Goal: Task Accomplishment & Management: Manage account settings

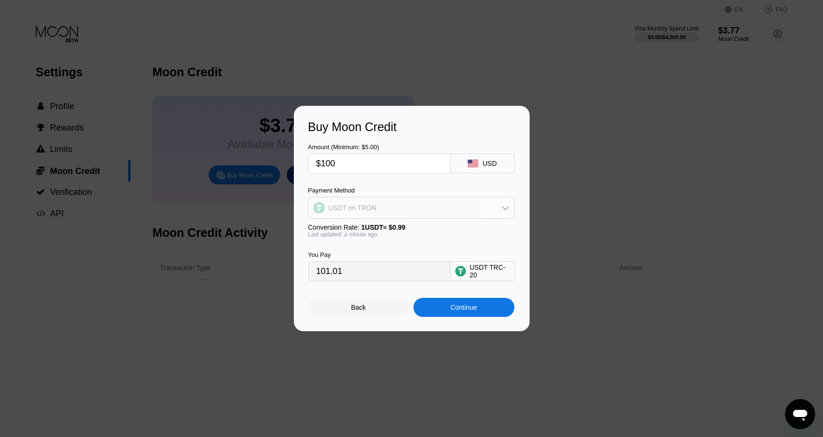
click at [381, 202] on div "USDT on TRON" at bounding box center [411, 207] width 205 height 19
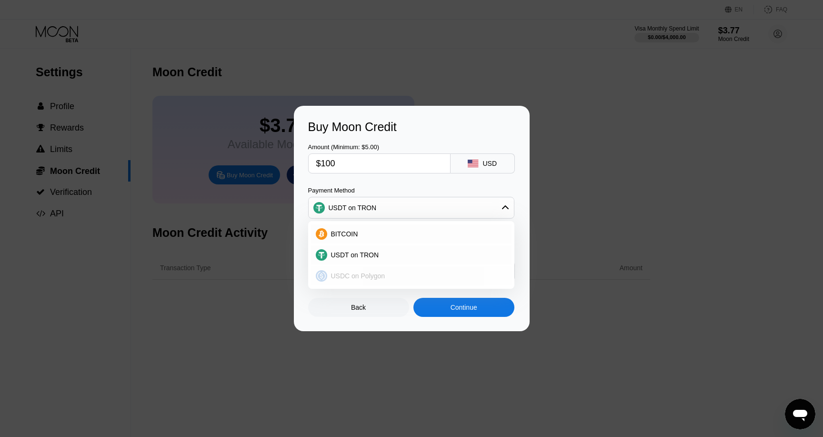
click at [370, 276] on span "USDC on Polygon" at bounding box center [358, 276] width 54 height 8
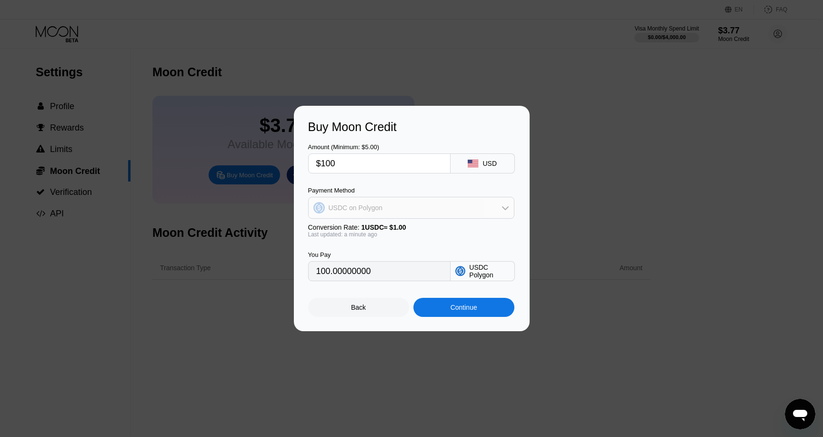
click at [389, 204] on div "USDC on Polygon" at bounding box center [411, 207] width 205 height 19
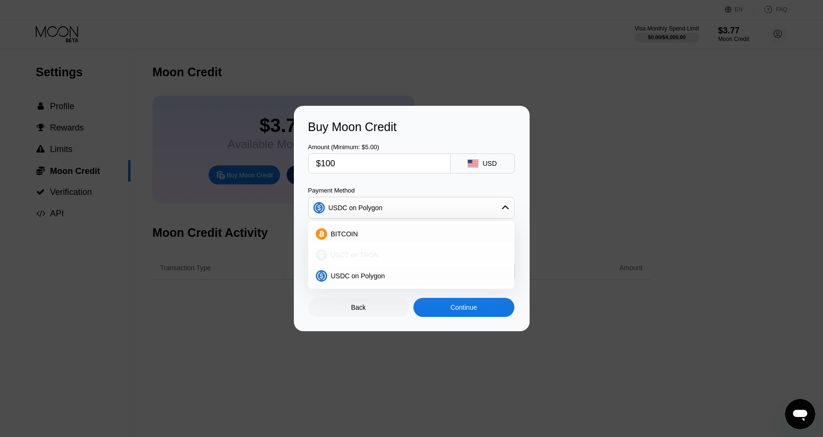
click at [375, 255] on span "USDT on TRON" at bounding box center [355, 255] width 48 height 8
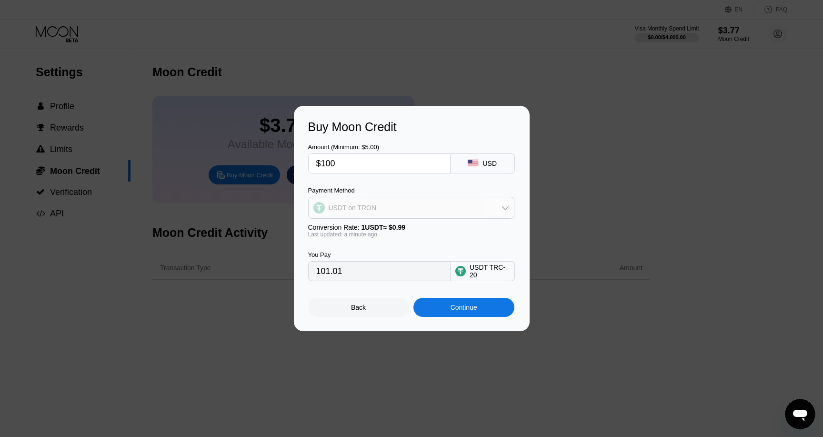
click at [382, 207] on div "USDT on TRON" at bounding box center [411, 207] width 205 height 19
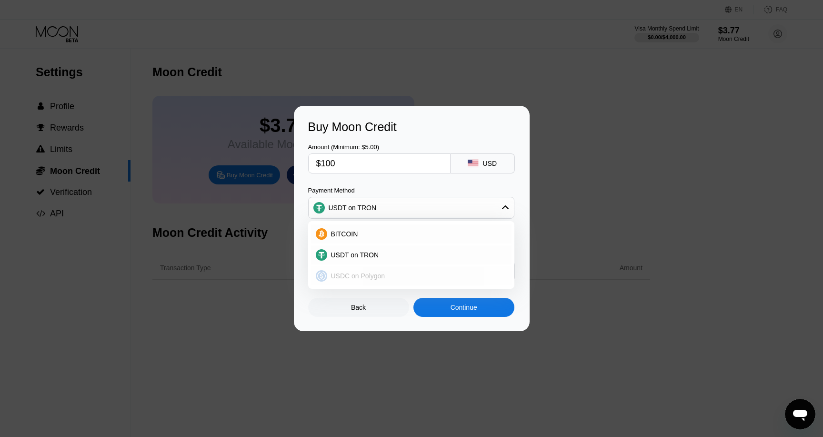
click at [382, 268] on div "USDC on Polygon" at bounding box center [411, 275] width 200 height 19
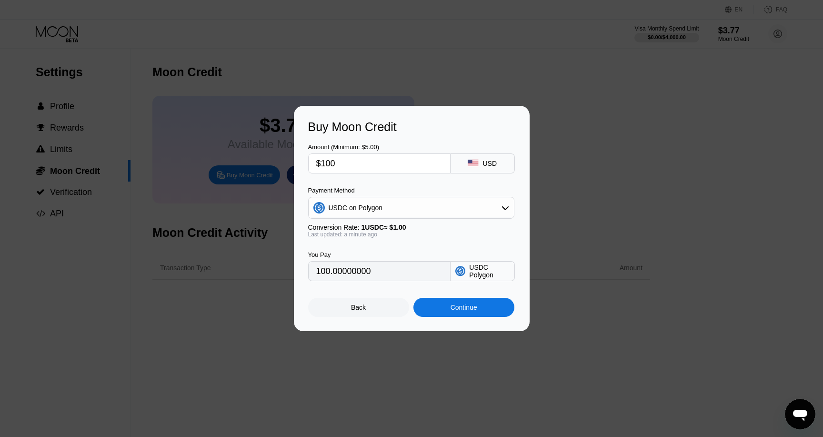
click at [497, 208] on div "USDC on Polygon" at bounding box center [411, 207] width 205 height 19
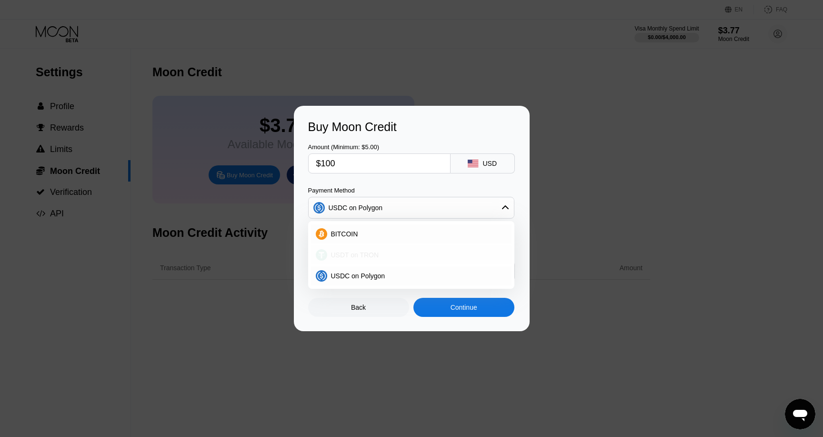
click at [457, 255] on div "USDT on TRON" at bounding box center [417, 255] width 180 height 8
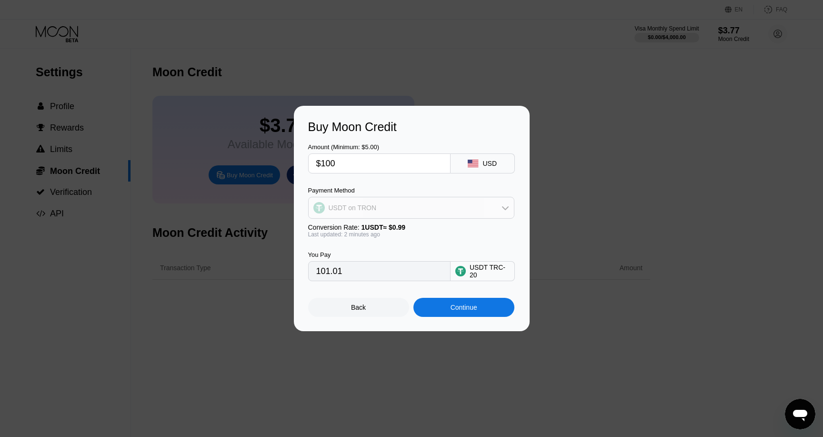
click at [472, 211] on div "USDT on TRON" at bounding box center [411, 207] width 205 height 19
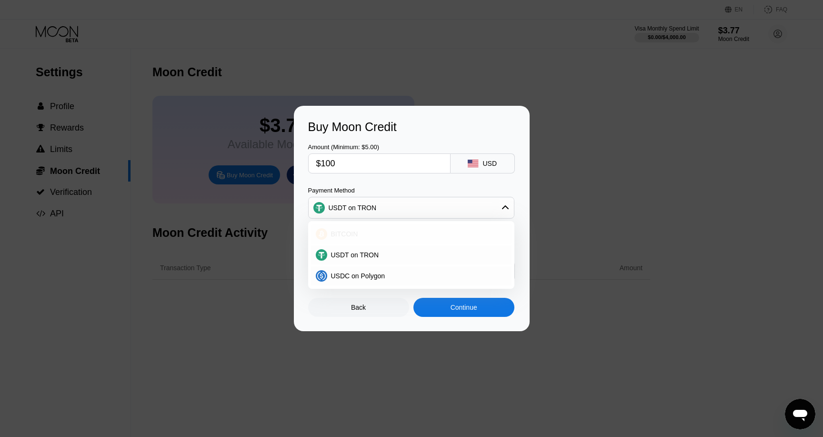
click at [426, 237] on div "BITCOIN" at bounding box center [417, 234] width 180 height 8
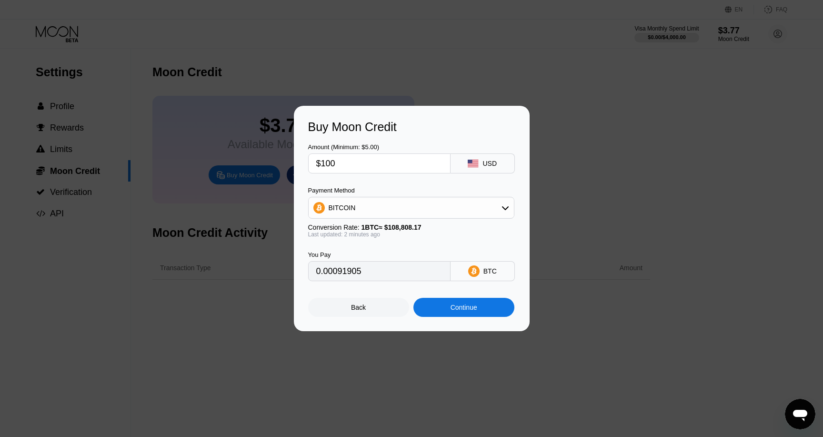
click at [426, 206] on div "BITCOIN" at bounding box center [411, 207] width 205 height 19
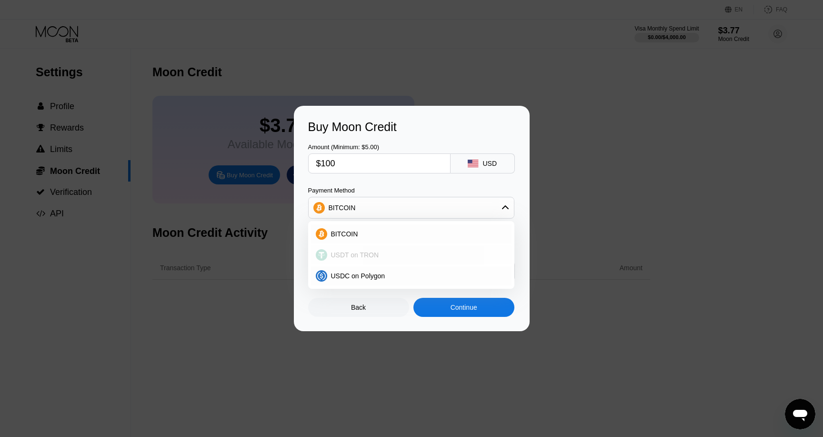
click at [411, 258] on div "USDT on TRON" at bounding box center [417, 255] width 180 height 8
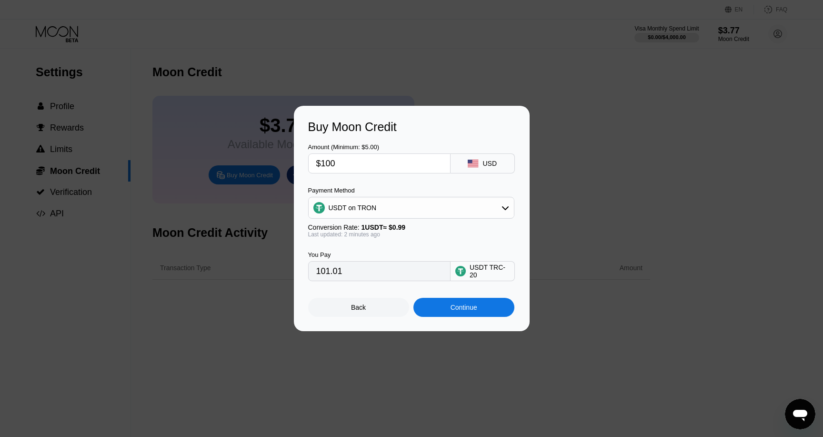
click at [417, 197] on div "USDT on TRON" at bounding box center [411, 208] width 206 height 22
click at [414, 202] on div "USDT on TRON" at bounding box center [411, 207] width 205 height 19
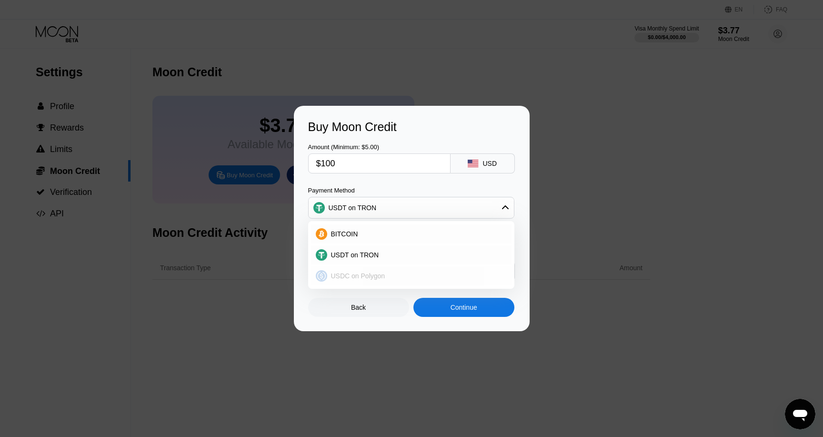
click at [404, 271] on div "USDC on Polygon" at bounding box center [411, 275] width 200 height 19
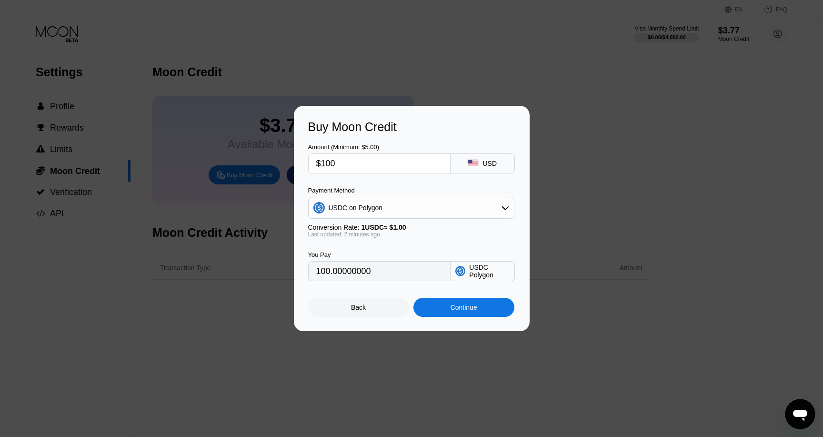
click at [471, 274] on div "USDC Polygon" at bounding box center [489, 270] width 40 height 15
click at [415, 198] on div "USDC on Polygon" at bounding box center [411, 207] width 205 height 19
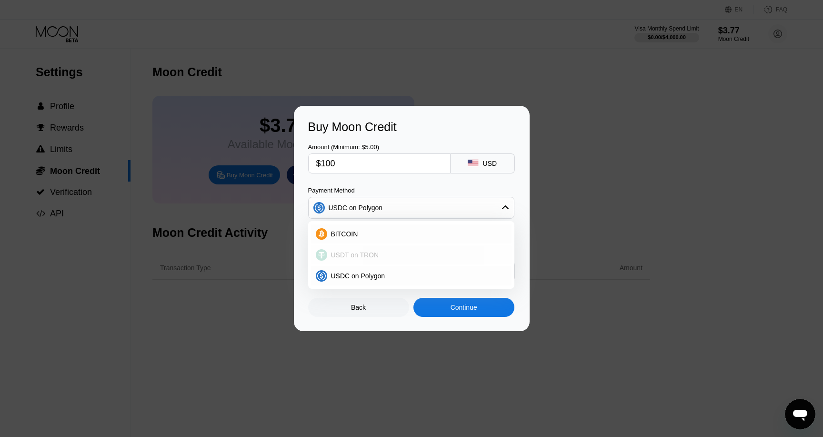
click at [400, 262] on div "USDT on TRON" at bounding box center [411, 254] width 200 height 19
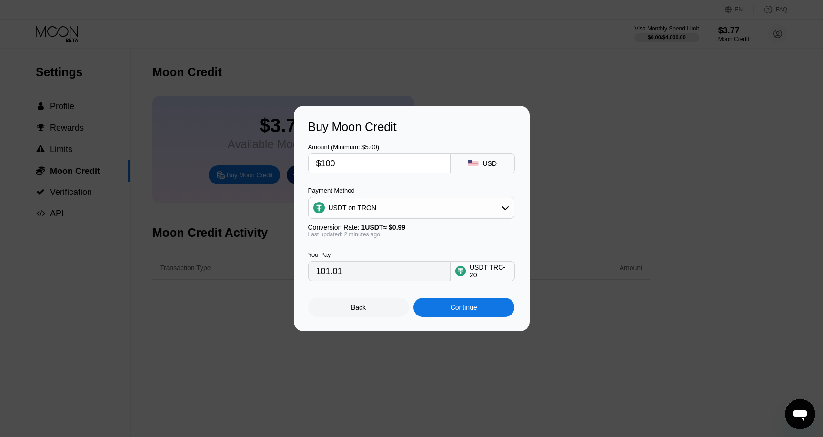
click at [430, 209] on div "USDT on TRON" at bounding box center [411, 207] width 205 height 19
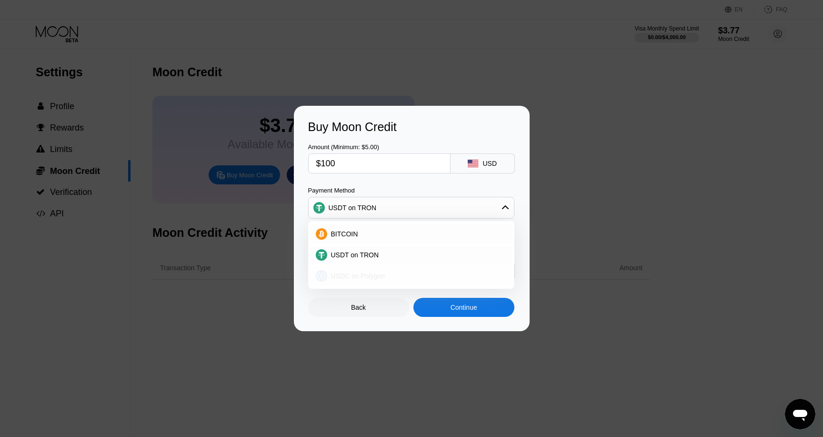
click at [414, 278] on div "USDC on Polygon" at bounding box center [417, 276] width 180 height 8
type input "100.00000000"
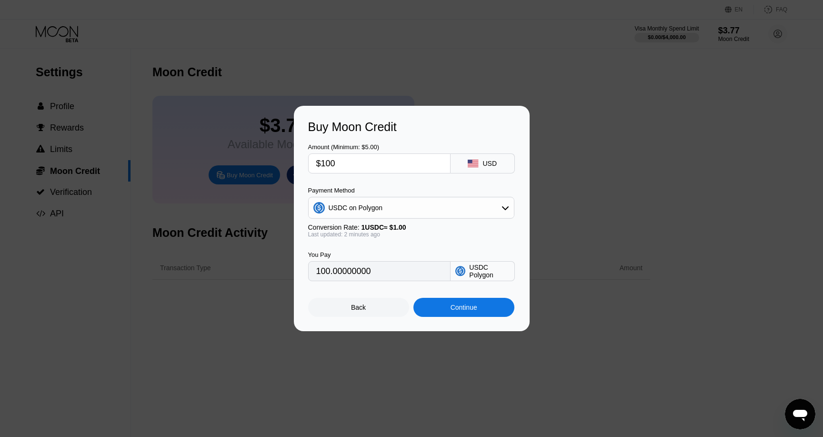
click at [420, 47] on div at bounding box center [411, 218] width 823 height 437
click at [370, 311] on div "Back" at bounding box center [358, 307] width 101 height 19
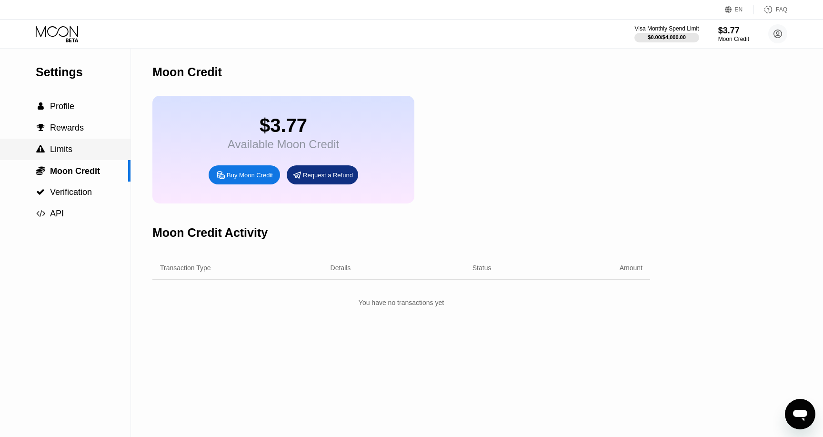
click at [73, 154] on div " Limits" at bounding box center [65, 149] width 130 height 10
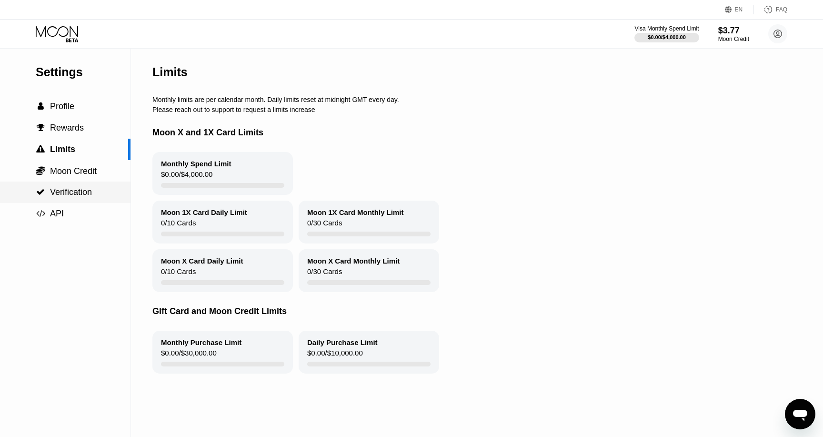
click at [73, 192] on span "Verification" at bounding box center [71, 192] width 42 height 10
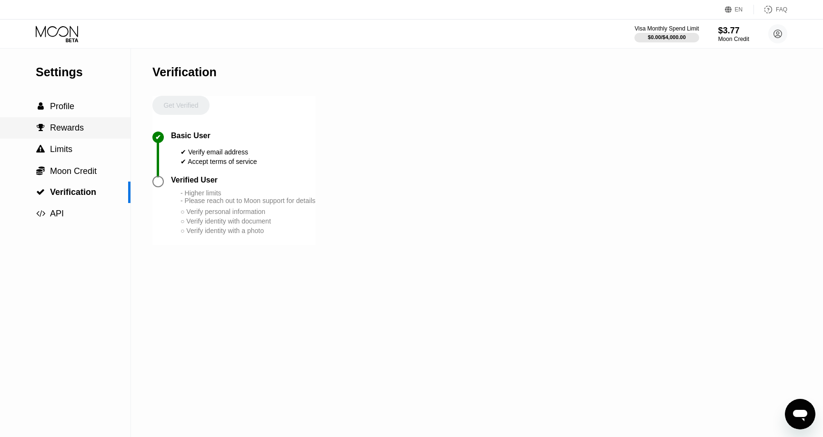
click at [92, 138] on div " Rewards" at bounding box center [65, 127] width 130 height 21
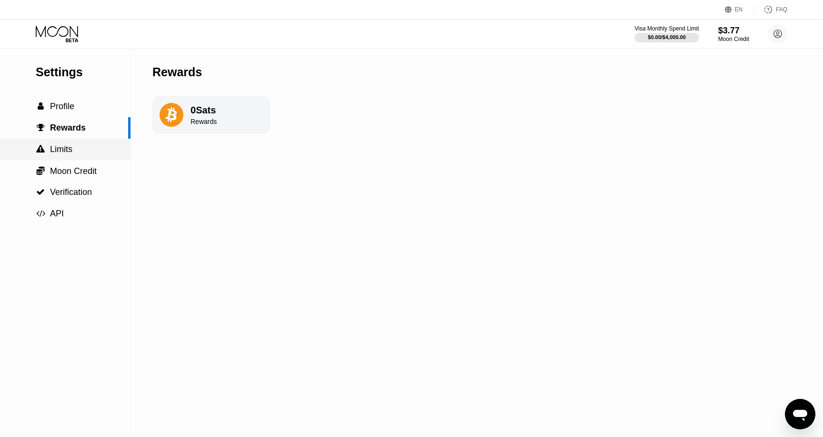
click at [89, 150] on div " Limits" at bounding box center [65, 149] width 130 height 10
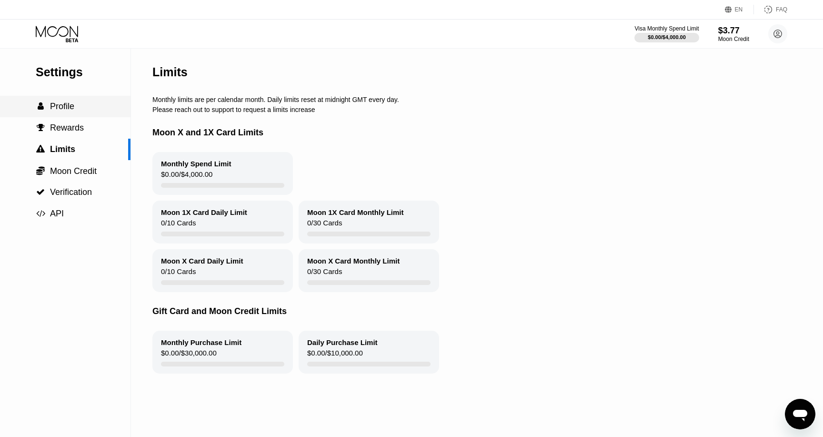
click at [84, 108] on div " Profile" at bounding box center [65, 106] width 130 height 10
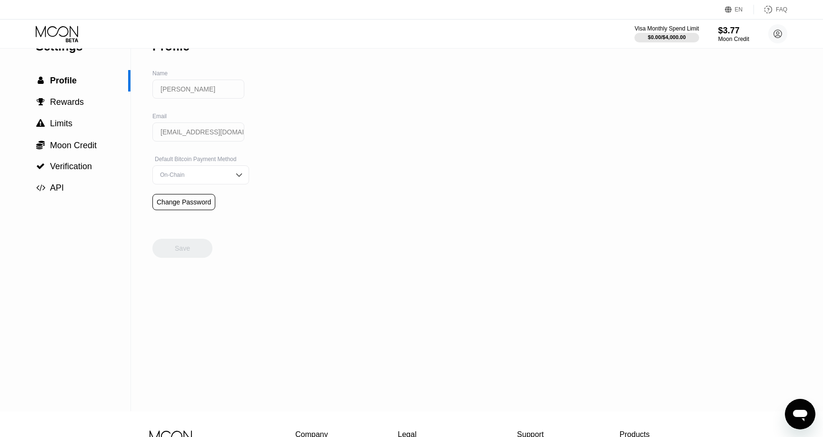
scroll to position [29, 0]
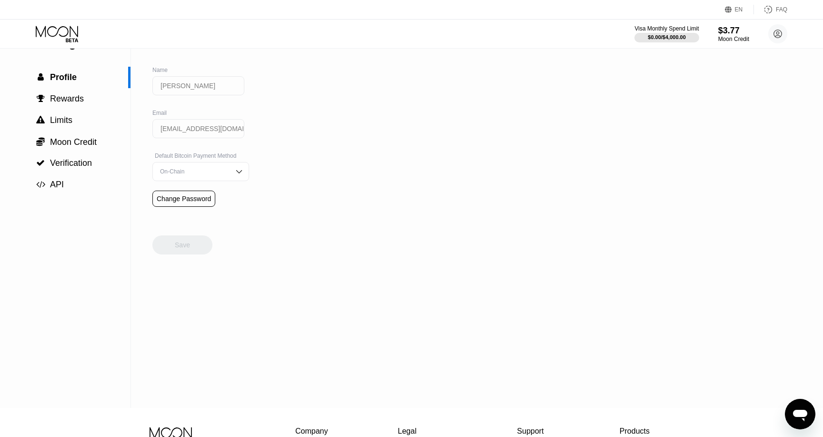
click at [222, 172] on div "On-Chain" at bounding box center [200, 171] width 97 height 19
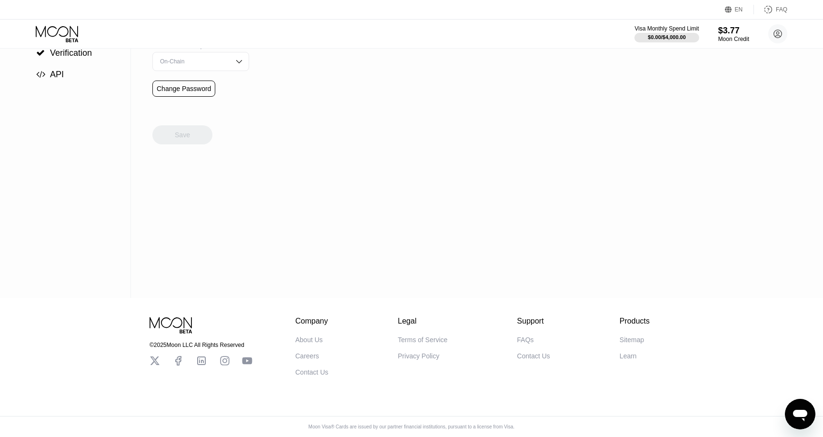
scroll to position [0, 0]
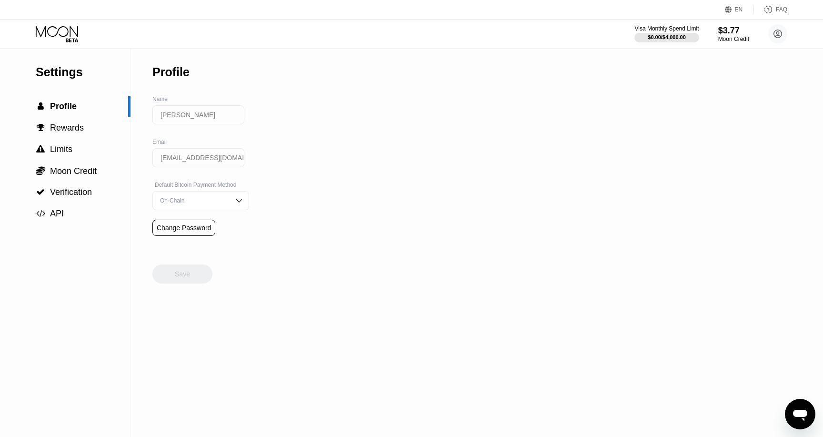
click at [75, 40] on icon at bounding box center [58, 34] width 44 height 17
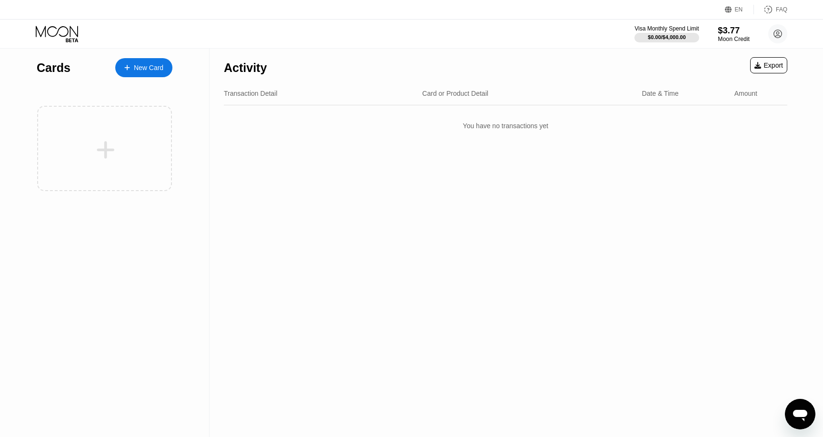
click at [723, 32] on div "$3.77" at bounding box center [734, 30] width 32 height 10
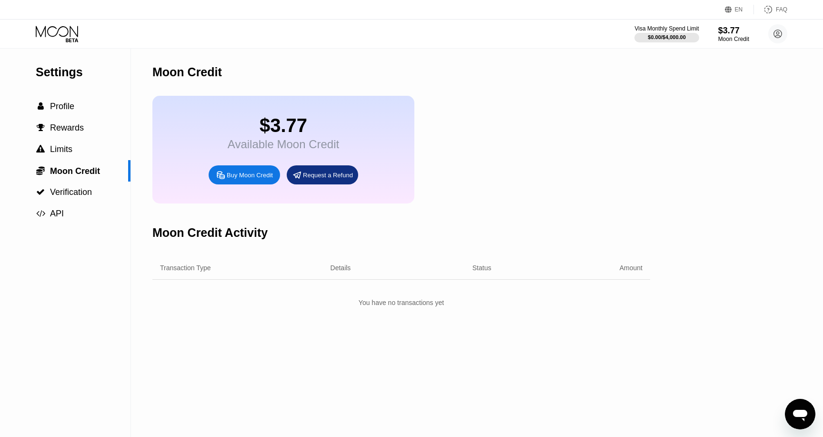
click at [78, 70] on div "Settings" at bounding box center [83, 72] width 95 height 14
click at [70, 19] on div "EN Language English Save FAQ" at bounding box center [411, 10] width 823 height 20
click at [65, 29] on icon at bounding box center [58, 34] width 44 height 17
